Goal: Information Seeking & Learning: Learn about a topic

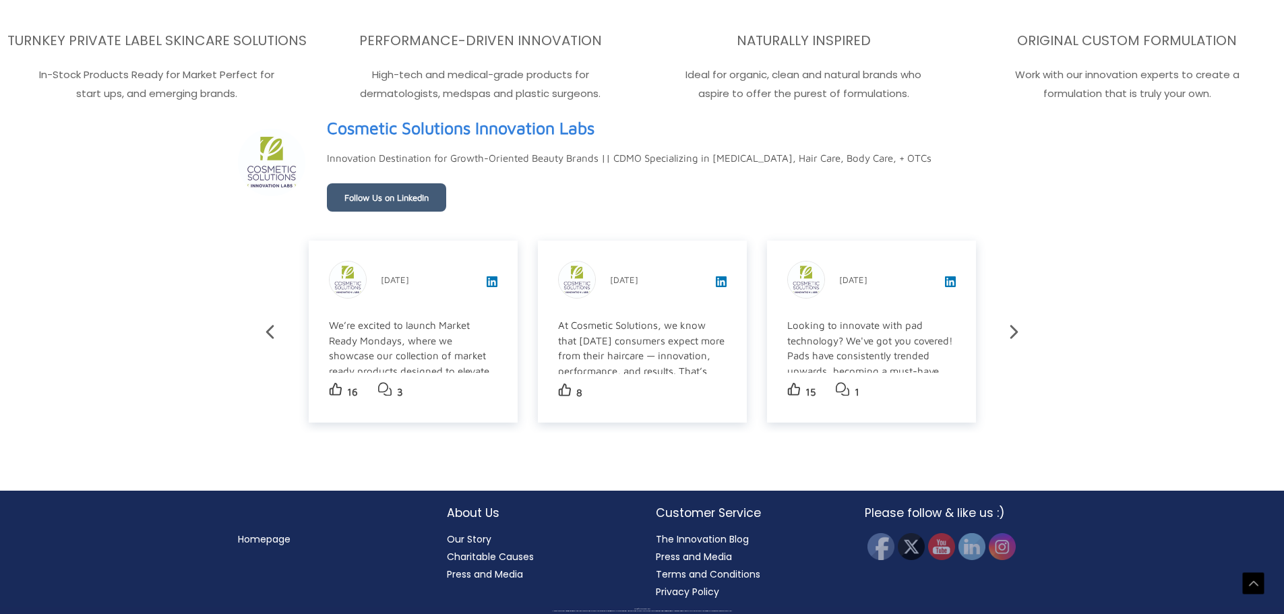
scroll to position [2413, 0]
click at [480, 536] on link "Our Story" at bounding box center [469, 538] width 44 height 13
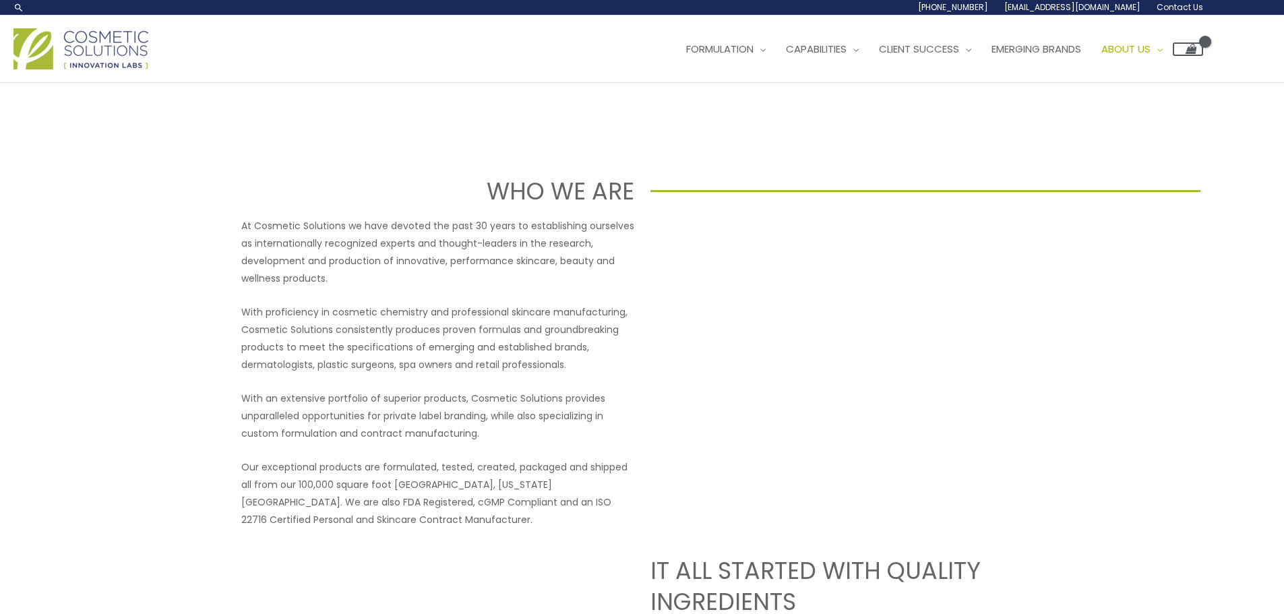
click at [111, 38] on img at bounding box center [80, 48] width 135 height 41
